Goal: Book appointment/travel/reservation

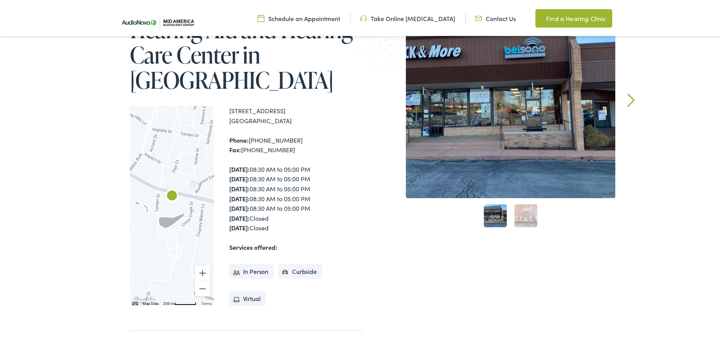
scroll to position [316, 0]
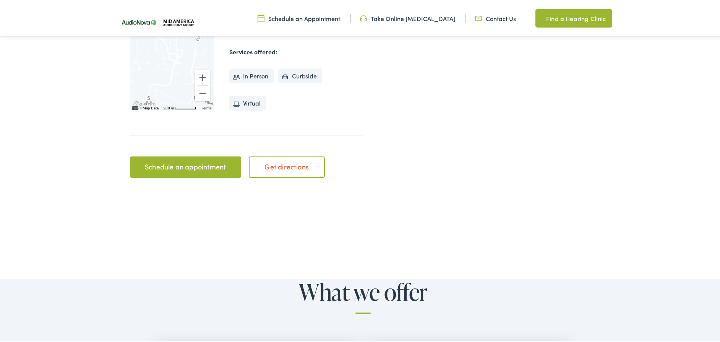
click at [192, 161] on link "Schedule an appointment" at bounding box center [185, 165] width 111 height 21
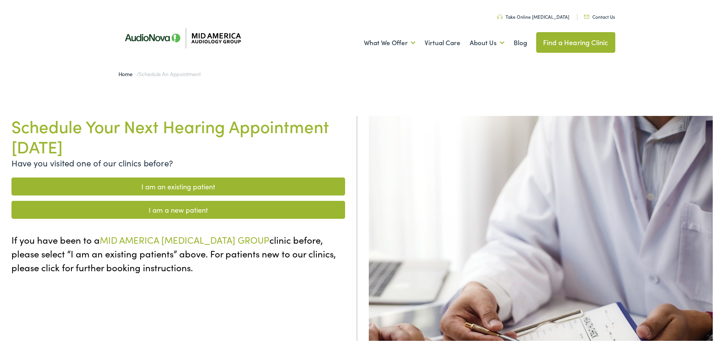
click at [172, 206] on link "I am a new patient" at bounding box center [178, 208] width 334 height 18
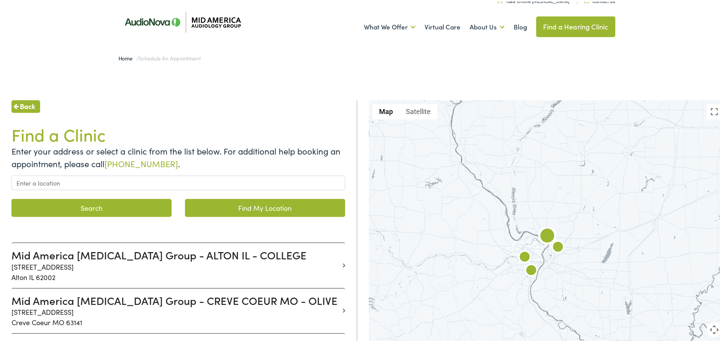
scroll to position [28, 0]
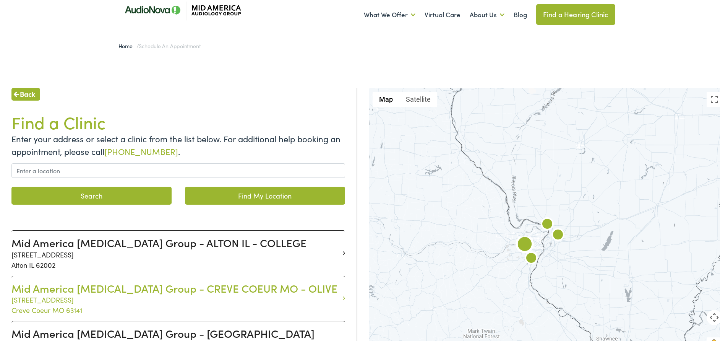
click at [207, 284] on h3 "Mid America Audiology Group - CREVE COEUR MO - OLIVE" at bounding box center [175, 286] width 328 height 13
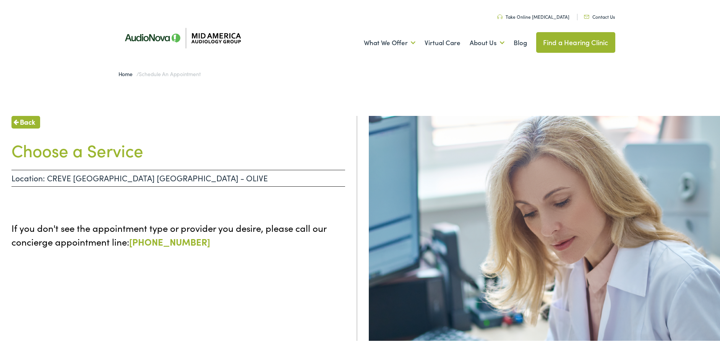
click at [26, 117] on span "Back" at bounding box center [27, 120] width 15 height 10
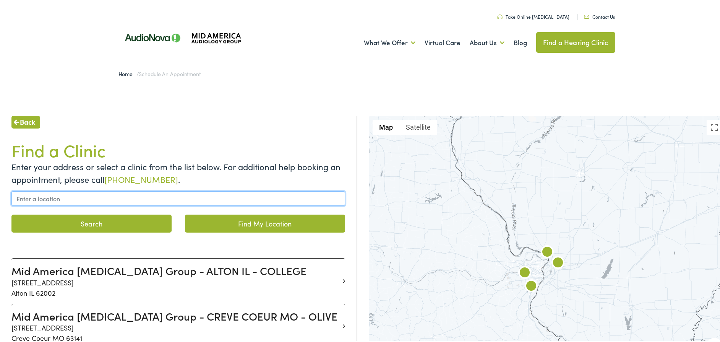
click at [37, 198] on input "text" at bounding box center [178, 197] width 334 height 15
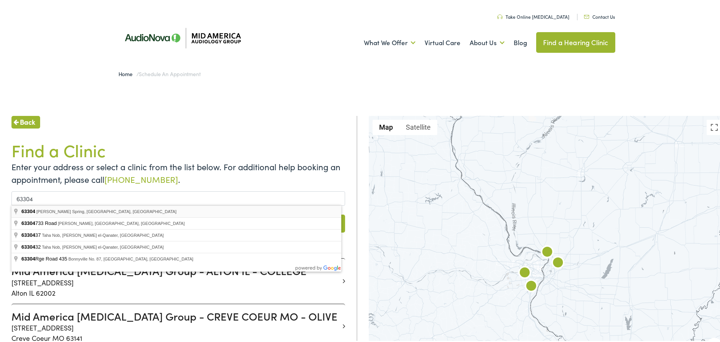
type input "Weldon Spring, MO 63304, USA"
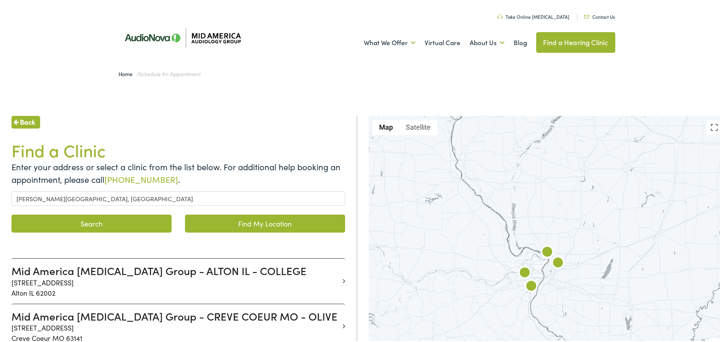
click at [89, 218] on button "Search" at bounding box center [91, 222] width 160 height 18
click at [91, 221] on button "Search" at bounding box center [91, 222] width 160 height 18
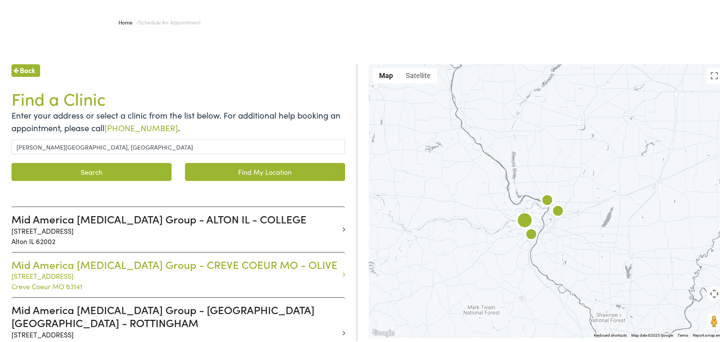
scroll to position [75, 0]
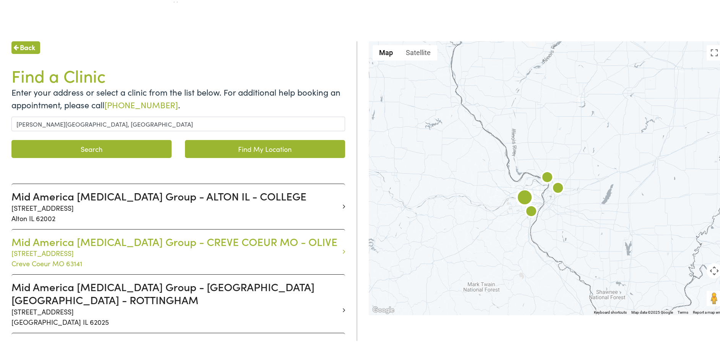
click at [100, 240] on h3 "Mid America [MEDICAL_DATA] Group - CREVE COEUR MO - OLIVE" at bounding box center [175, 240] width 328 height 13
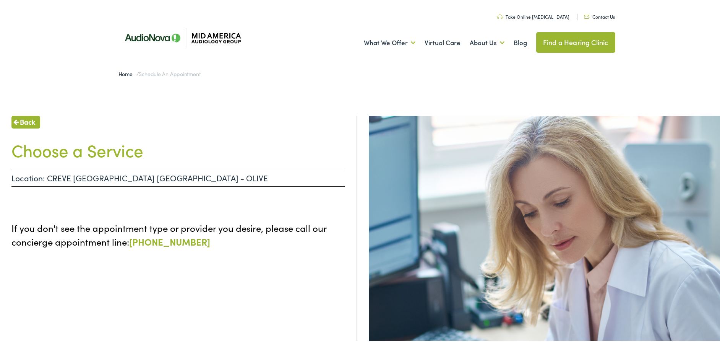
click at [122, 71] on link "Home" at bounding box center [128, 72] width 18 height 8
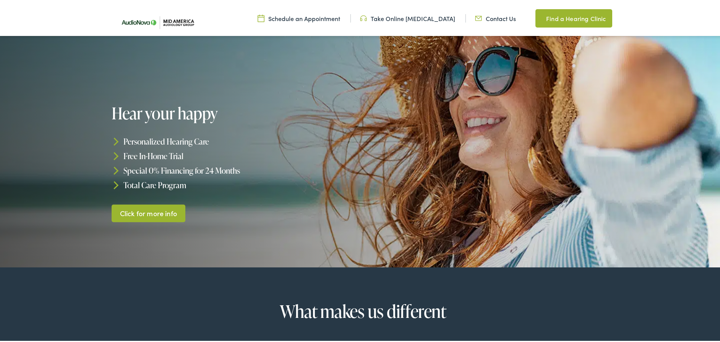
scroll to position [167, 0]
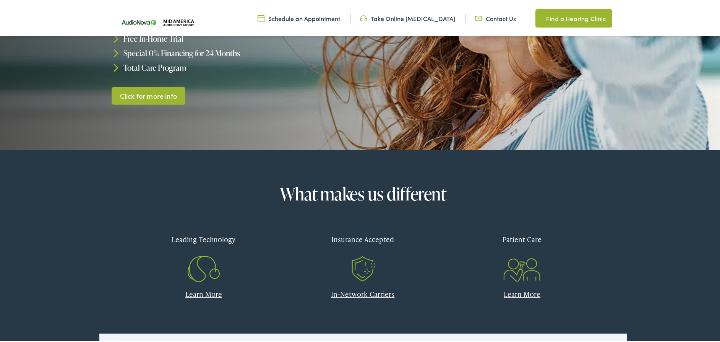
click at [362, 292] on link "In-Network Carriers" at bounding box center [362, 292] width 63 height 10
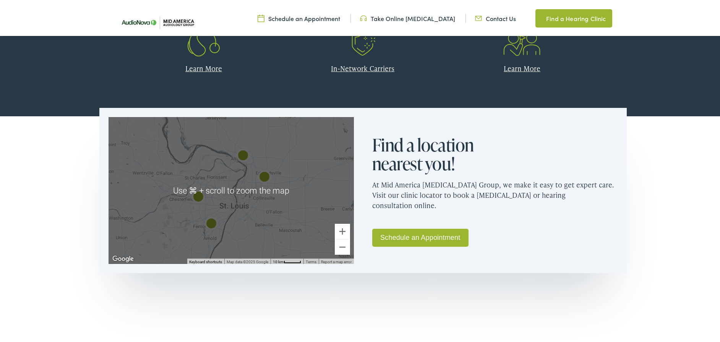
scroll to position [335, 0]
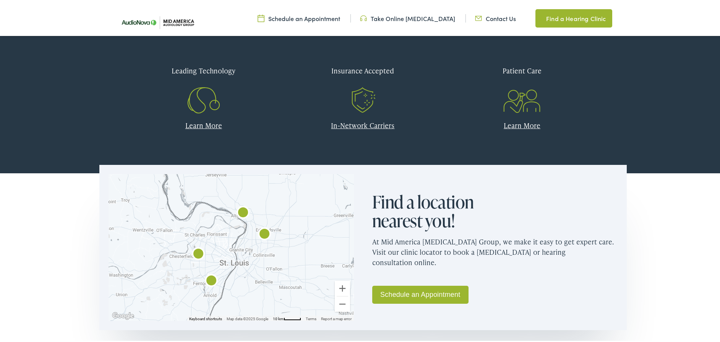
click at [414, 291] on link "Schedule an Appointment" at bounding box center [420, 293] width 96 height 18
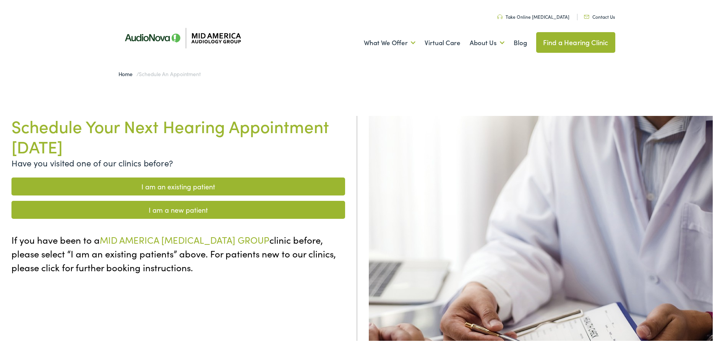
click at [170, 208] on link "I am a new patient" at bounding box center [178, 208] width 334 height 18
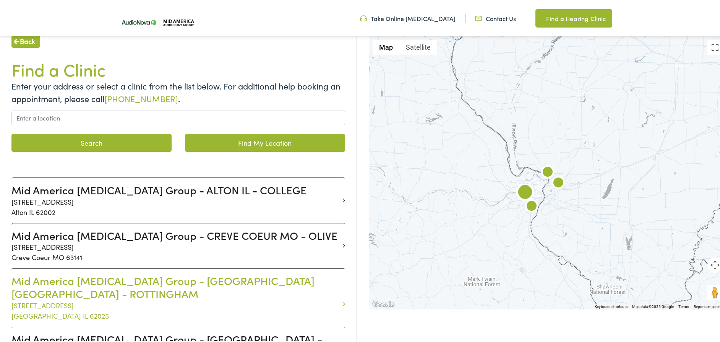
scroll to position [94, 0]
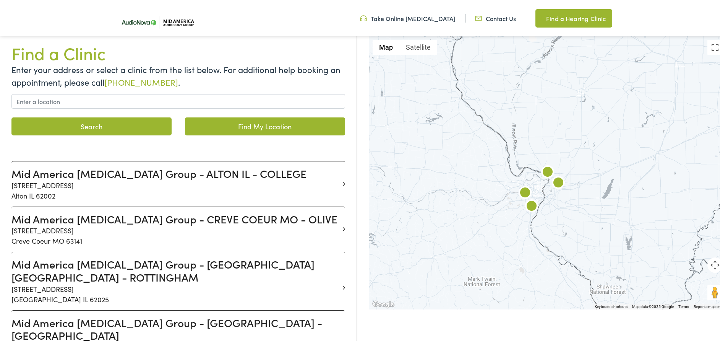
click at [523, 189] on img at bounding box center [525, 192] width 18 height 18
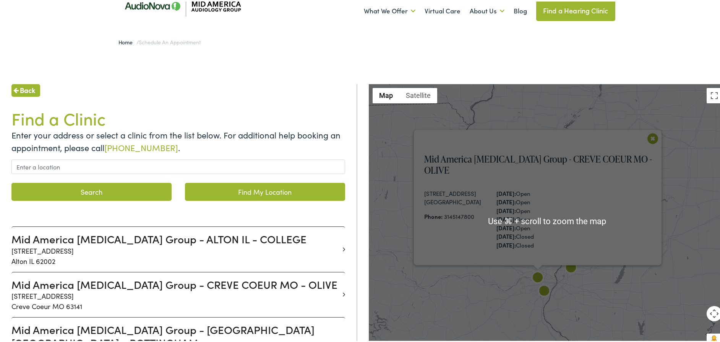
scroll to position [0, 0]
